Goal: Information Seeking & Learning: Learn about a topic

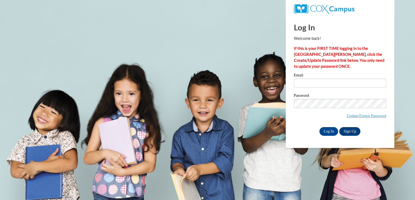
click at [333, 88] on div "Email" at bounding box center [340, 82] width 92 height 19
click at [333, 126] on div "Email Password Update/Forgot Password Log In Sign Up OR" at bounding box center [340, 104] width 92 height 62
type input "wlegg@daltonstate.edu"
click at [333, 132] on input "Log In" at bounding box center [328, 131] width 19 height 9
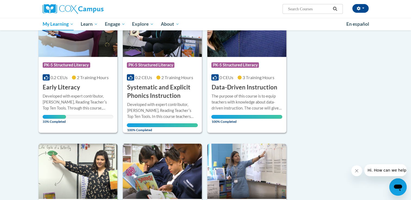
scroll to position [48, 0]
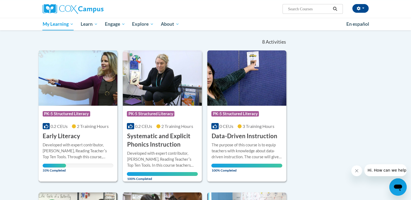
click at [90, 142] on div "Developed with expert contributor, Dr. Deborah Glaser, Reading Teacherʹs Top Te…" at bounding box center [78, 151] width 71 height 18
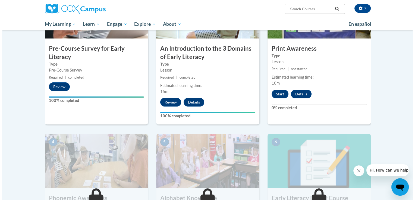
scroll to position [158, 0]
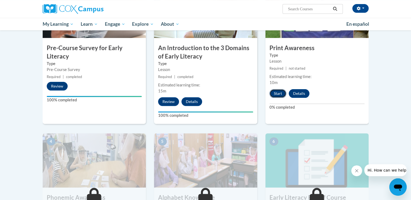
click at [277, 94] on button "Start" at bounding box center [277, 93] width 17 height 9
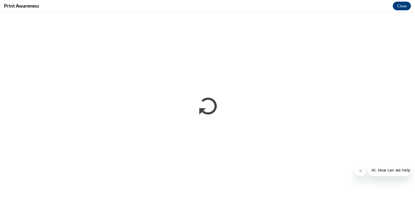
scroll to position [0, 0]
